Goal: Complete application form: Complete application form

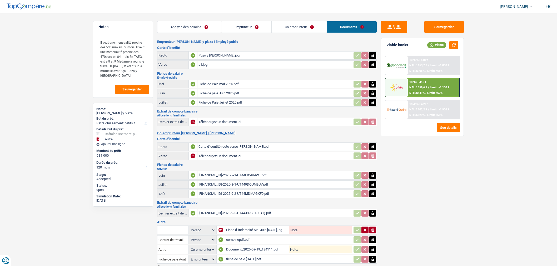
select select "houseOrGarden"
select select "other"
select select "120"
select select "coApplicant"
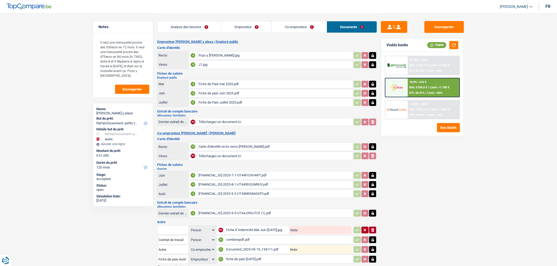
select select "applicant"
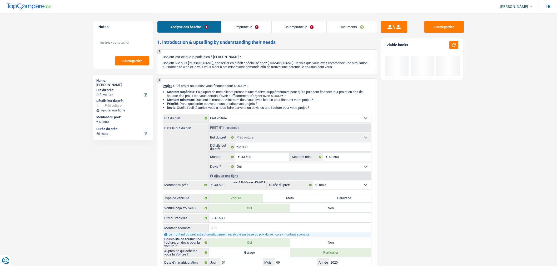
select select "car"
select select "60"
select select "car"
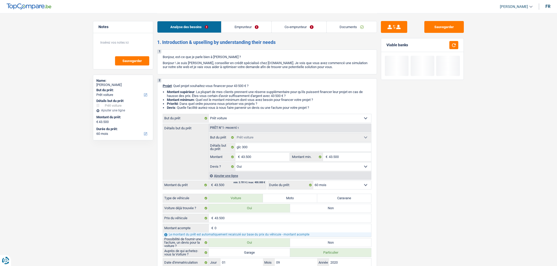
select select "yes"
select select "60"
select select "privateEmployee"
select select "publicEmployee"
select select "netSalary"
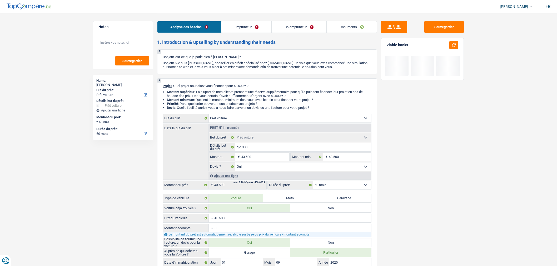
select select "mealVouchers"
select select "netSalary"
select select "mealVouchers"
select select "ownerWithMortgage"
select select "car"
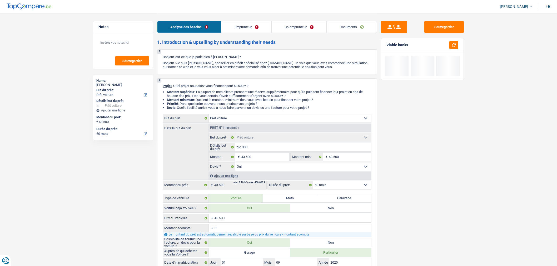
select select "car"
select select "yes"
select select "60"
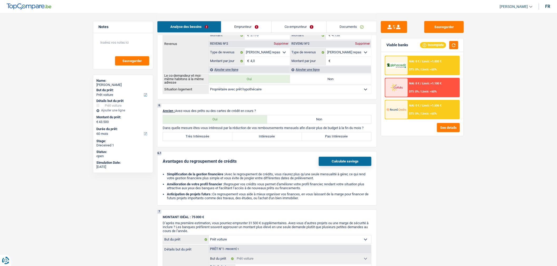
scroll to position [411, 0]
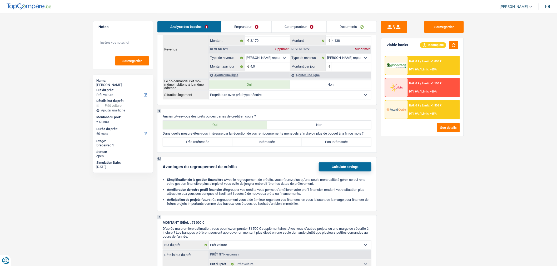
click at [293, 126] on label "Non" at bounding box center [319, 125] width 104 height 8
click at [293, 126] on input "Non" at bounding box center [319, 125] width 104 height 8
radio input "true"
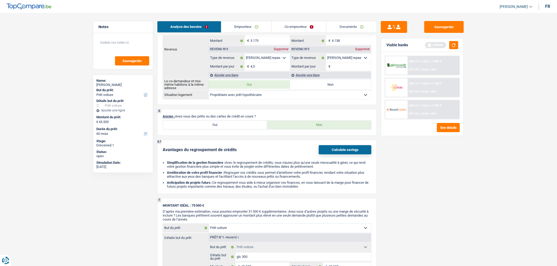
click at [257, 129] on label "Oui" at bounding box center [215, 125] width 104 height 8
click at [257, 129] on input "Oui" at bounding box center [215, 125] width 104 height 8
radio input "true"
select select "mortgage"
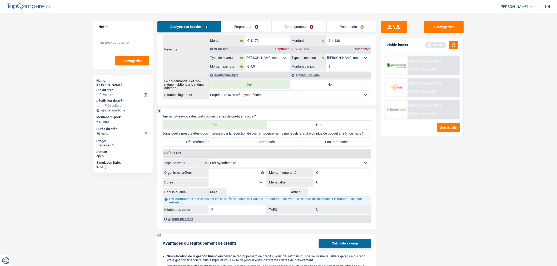
click at [231, 177] on input "Organisme prêteur" at bounding box center [237, 173] width 58 height 8
type input "bnp"
click at [346, 176] on input "Montant" at bounding box center [345, 173] width 52 height 8
click at [332, 187] on input "Mensualité" at bounding box center [345, 183] width 52 height 8
type input "2.210"
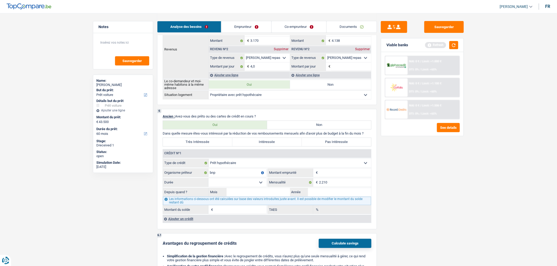
click at [328, 177] on input "Montant" at bounding box center [345, 173] width 52 height 8
click at [455, 44] on button "button" at bounding box center [453, 45] width 9 height 8
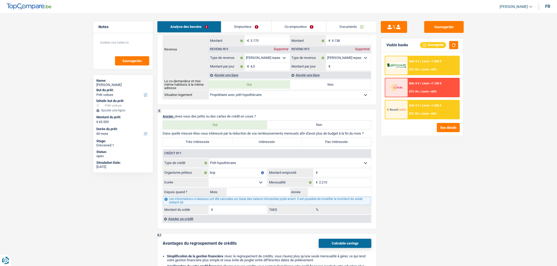
click at [349, 177] on input "Montant" at bounding box center [345, 173] width 52 height 8
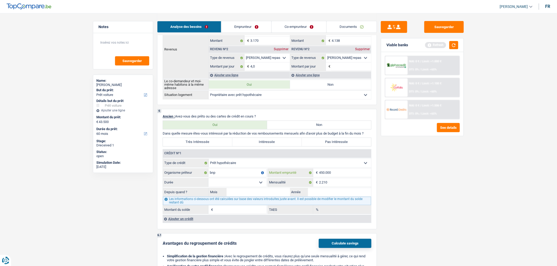
type input "450.000"
click at [256, 187] on select "120 mois 132 mois 144 mois 180 mois 240 mois 300 mois 360 mois 420 mois Sélecti…" at bounding box center [237, 183] width 58 height 8
select select "360"
click at [208, 183] on select "120 mois 132 mois 144 mois 180 mois 240 mois 300 mois 360 mois 420 mois Sélecti…" at bounding box center [237, 183] width 58 height 8
click at [344, 194] on input "Année" at bounding box center [339, 192] width 63 height 8
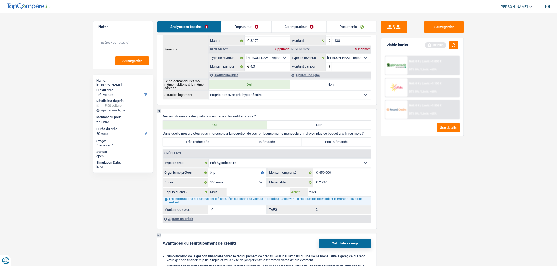
type input "2024"
click at [277, 197] on input "Mois" at bounding box center [258, 192] width 63 height 8
type input "01"
type input "437.143"
type input "4,32"
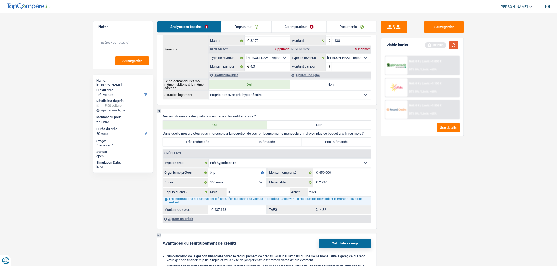
click at [454, 46] on button "button" at bounding box center [453, 45] width 9 height 8
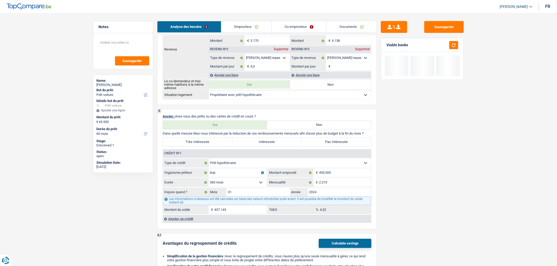
click at [192, 222] on div "Ajouter un crédit" at bounding box center [267, 219] width 208 height 8
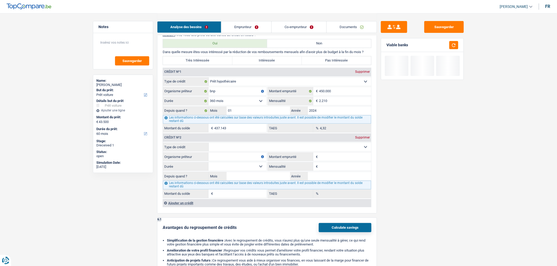
scroll to position [493, 0]
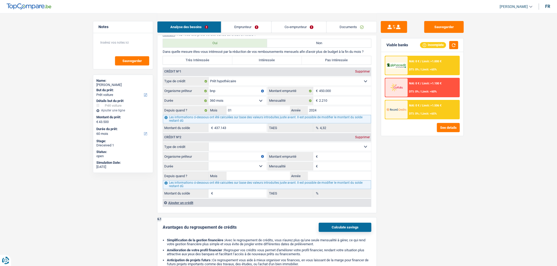
click at [293, 148] on select "Carte ou ouverture de crédit Prêt hypothécaire Vente à tempérament Prêt à tempé…" at bounding box center [290, 147] width 162 height 8
select select "carLoan"
type input "0"
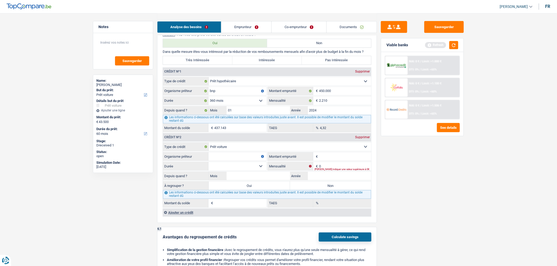
click at [340, 161] on input "Montant emprunté" at bounding box center [345, 156] width 52 height 8
click at [359, 64] on label "Pas Intéressée" at bounding box center [336, 60] width 69 height 8
click at [359, 64] on input "Pas Intéressée" at bounding box center [336, 60] width 69 height 8
radio input "true"
click at [337, 161] on input "Montant emprunté" at bounding box center [345, 156] width 52 height 8
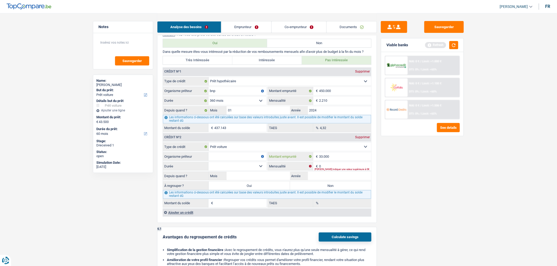
type input "33.000"
click at [260, 171] on select "12 mois 18 mois 24 mois 30 mois 36 mois 42 mois 48 mois 60 mois 72 mois 84 mois…" at bounding box center [237, 166] width 58 height 8
select select "60"
click at [208, 167] on select "12 mois 18 mois 24 mois 30 mois 36 mois 42 mois 48 mois 60 mois 72 mois 84 mois…" at bounding box center [237, 166] width 58 height 8
click at [332, 169] on input "0" at bounding box center [345, 166] width 52 height 8
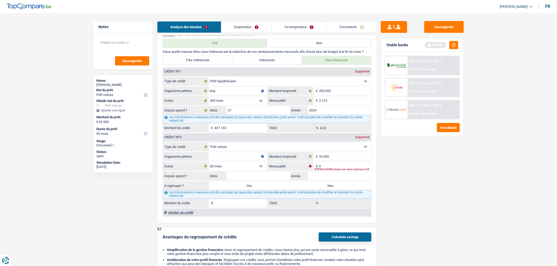
click at [262, 171] on select "12 mois 18 mois 24 mois 30 mois 36 mois 42 mois 48 mois 60 mois 72 mois 84 mois…" at bounding box center [237, 166] width 58 height 8
click at [330, 170] on input "0" at bounding box center [345, 166] width 52 height 8
click at [454, 45] on button "button" at bounding box center [453, 45] width 9 height 8
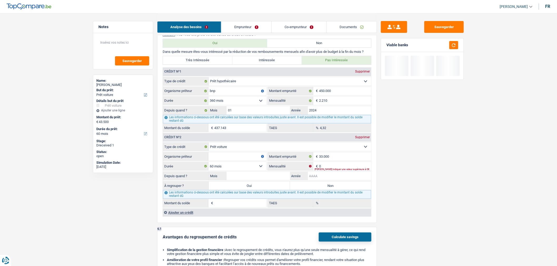
click at [337, 180] on input "Année" at bounding box center [339, 176] width 63 height 8
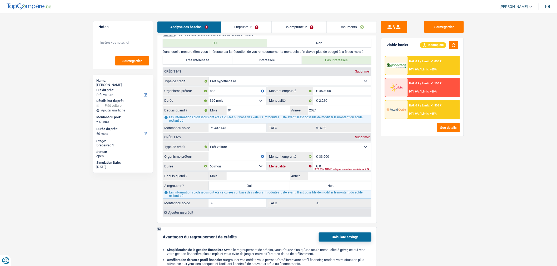
click at [338, 170] on input "0" at bounding box center [345, 166] width 52 height 8
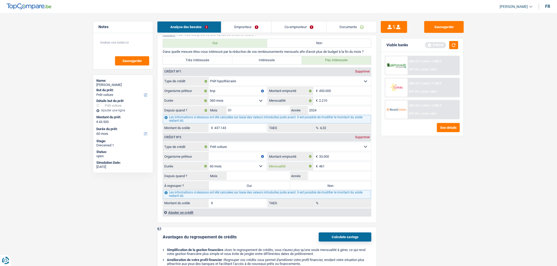
type input "461"
click at [239, 161] on input "Organisme prêteur" at bounding box center [237, 156] width 58 height 8
click at [452, 45] on button "button" at bounding box center [453, 45] width 9 height 8
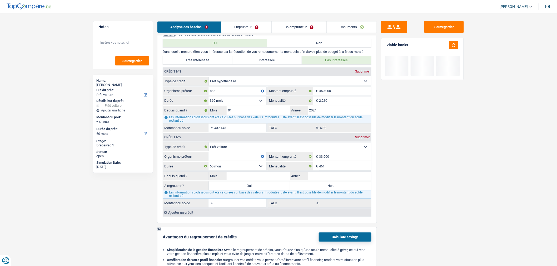
click at [251, 161] on input "Organisme prêteur" at bounding box center [237, 156] width 58 height 8
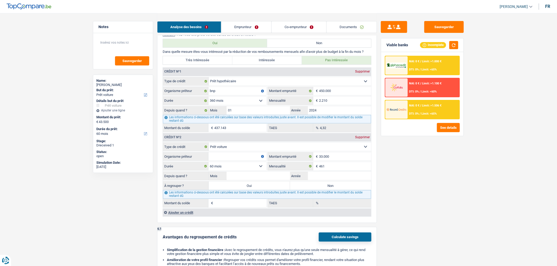
scroll to position [493, 0]
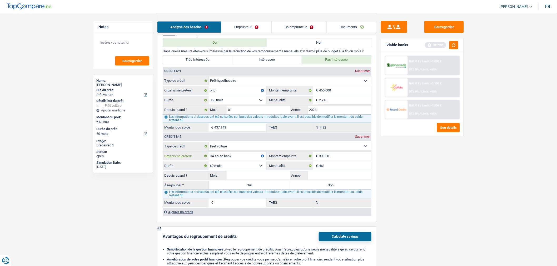
click at [220, 160] on input "CA aouto bank" at bounding box center [237, 156] width 58 height 8
type input "CA auto bank"
click at [320, 177] on input "Année" at bounding box center [339, 175] width 63 height 8
type input "2022"
click at [277, 180] on input "Mois" at bounding box center [258, 175] width 63 height 8
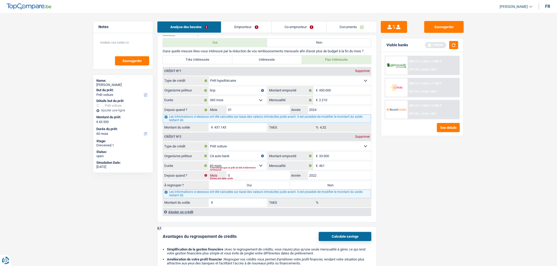
type input "01"
type input "7.741"
type input "0,00"
click at [320, 190] on label "Non" at bounding box center [330, 185] width 81 height 8
click at [320, 190] on input "Non" at bounding box center [330, 185] width 81 height 8
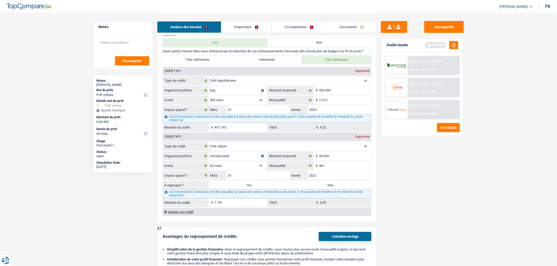
radio input "true"
click at [454, 44] on button "button" at bounding box center [453, 45] width 9 height 8
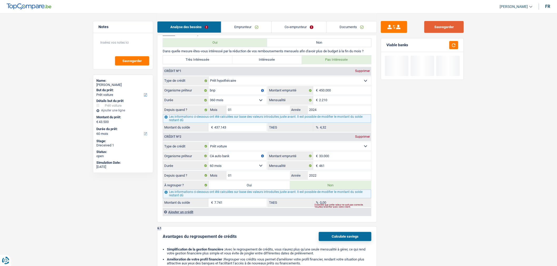
click at [444, 29] on button "Sauvegarder" at bounding box center [443, 27] width 39 height 12
